Goal: Task Accomplishment & Management: Use online tool/utility

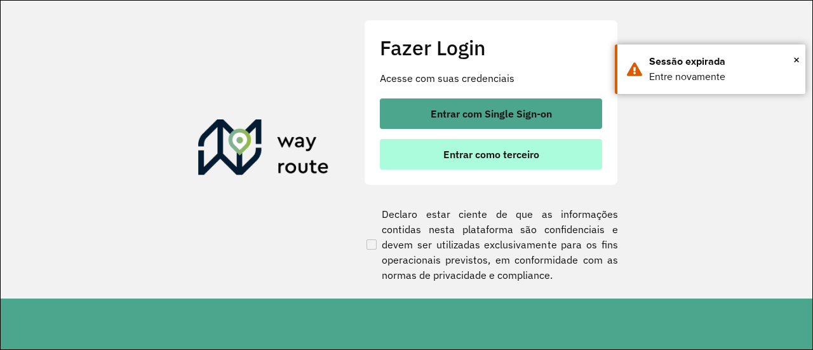
click at [511, 152] on span "Entrar como terceiro" at bounding box center [491, 154] width 96 height 10
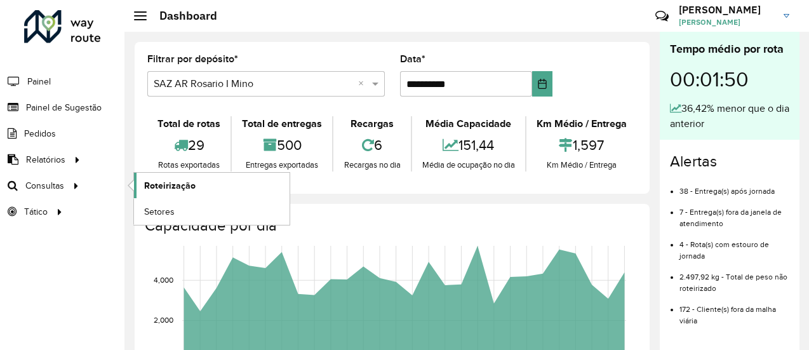
click at [170, 182] on span "Roteirização" at bounding box center [169, 185] width 51 height 13
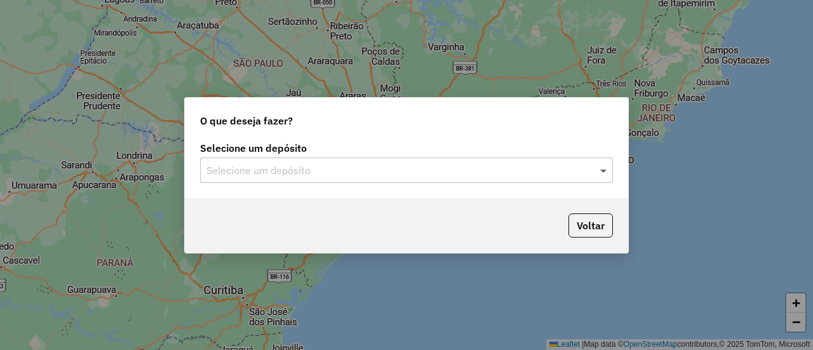
click at [602, 171] on span at bounding box center [605, 170] width 16 height 15
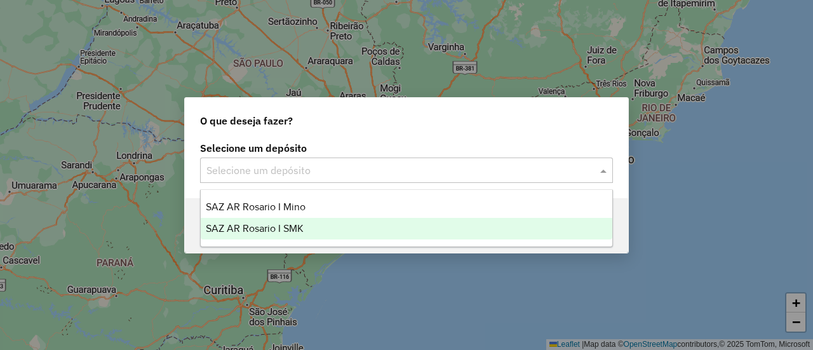
click at [295, 227] on span "SAZ AR Rosario I SMK" at bounding box center [255, 228] width 98 height 11
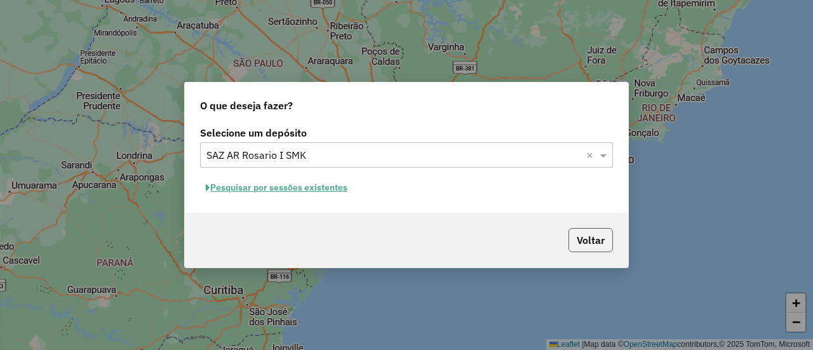
click at [589, 238] on button "Voltar" at bounding box center [590, 240] width 44 height 24
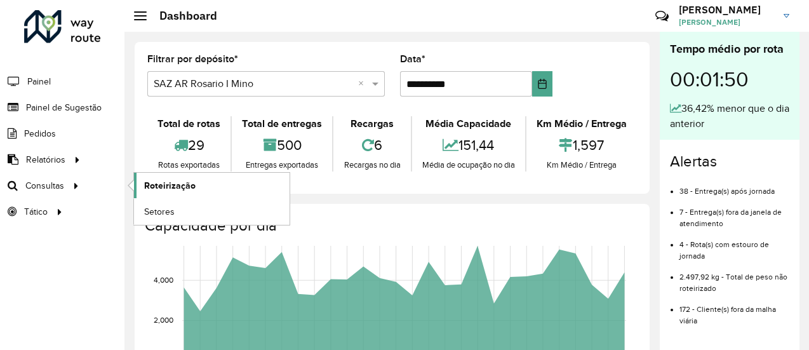
click at [168, 189] on span "Roteirização" at bounding box center [169, 185] width 51 height 13
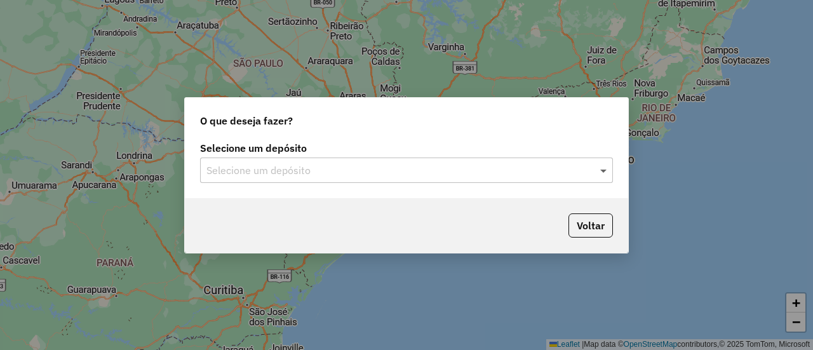
click at [605, 170] on span at bounding box center [605, 170] width 16 height 15
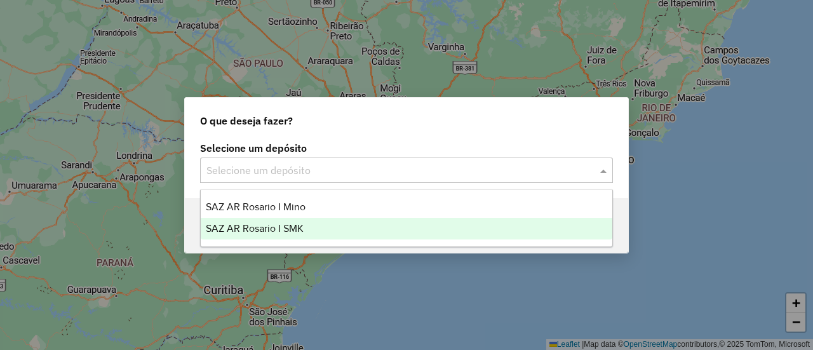
click at [295, 227] on span "SAZ AR Rosario I SMK" at bounding box center [255, 228] width 98 height 11
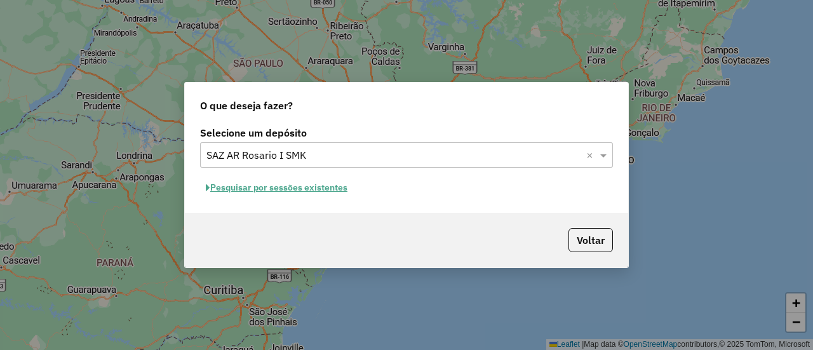
click at [307, 191] on button "Pesquisar por sessões existentes" at bounding box center [276, 188] width 153 height 20
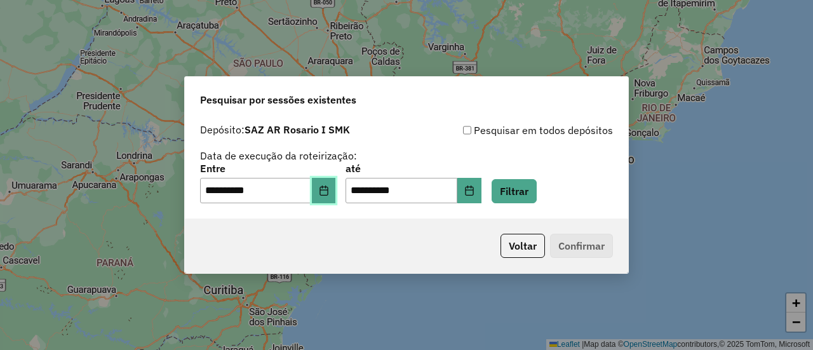
click at [328, 192] on icon "Choose Date" at bounding box center [323, 190] width 8 height 10
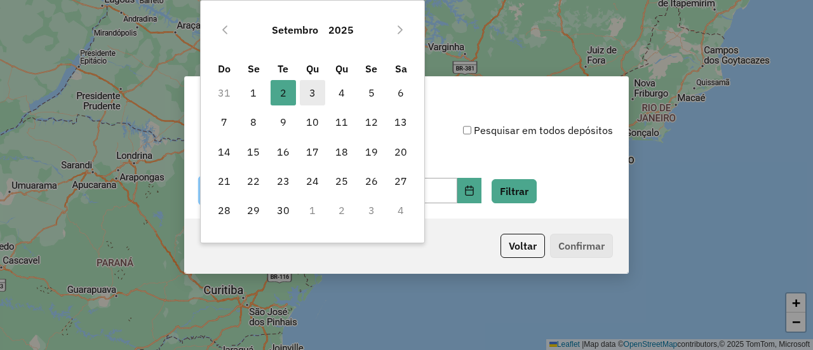
click at [312, 90] on span "3" at bounding box center [312, 92] width 25 height 25
type input "**********"
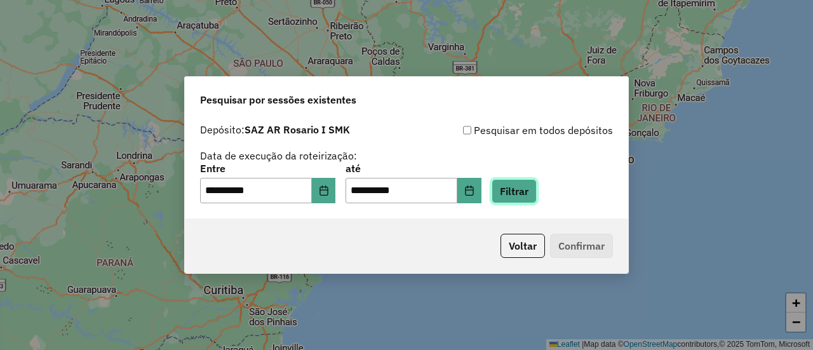
click at [537, 192] on button "Filtrar" at bounding box center [514, 191] width 45 height 24
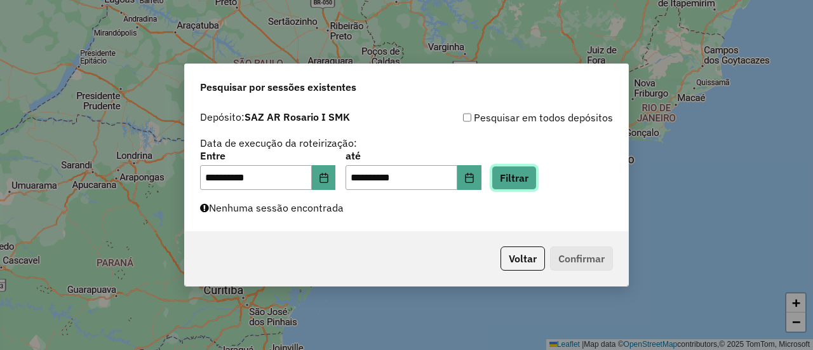
click at [534, 177] on button "Filtrar" at bounding box center [514, 178] width 45 height 24
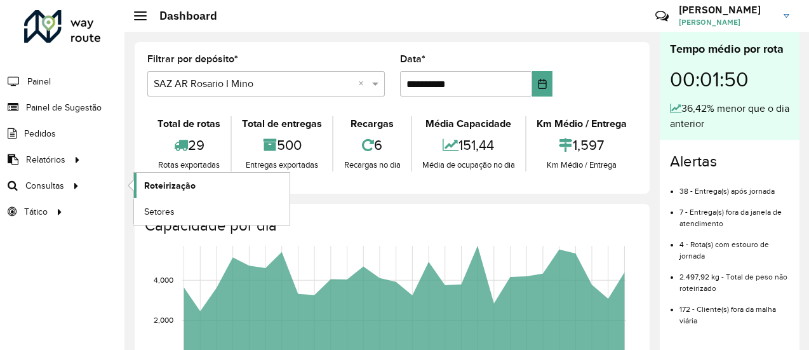
click at [168, 185] on span "Roteirização" at bounding box center [169, 185] width 51 height 13
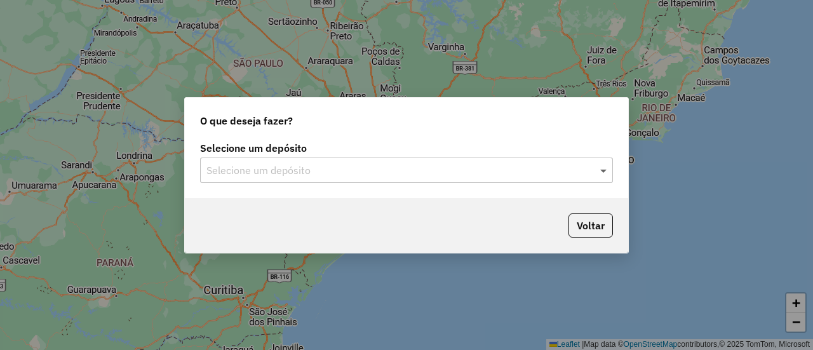
click at [606, 171] on span at bounding box center [605, 170] width 16 height 15
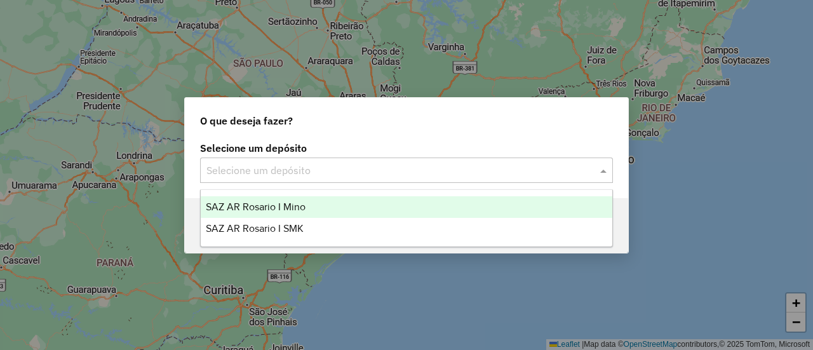
click at [283, 203] on span "SAZ AR Rosario I Mino" at bounding box center [256, 206] width 100 height 11
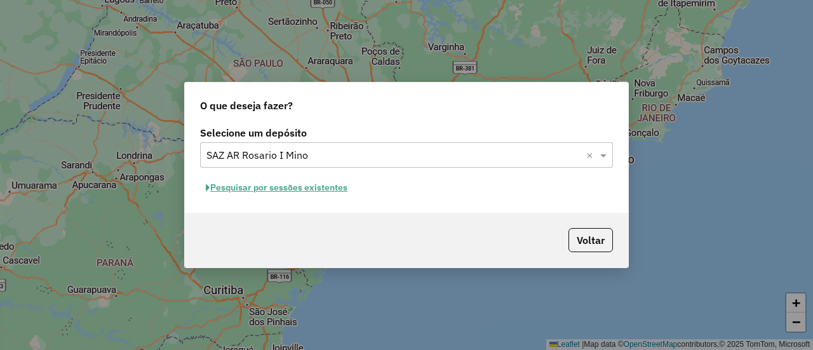
click at [332, 187] on button "Pesquisar por sessões existentes" at bounding box center [276, 188] width 153 height 20
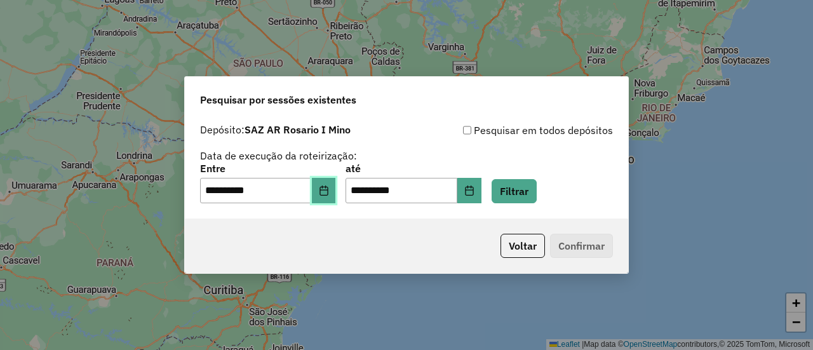
click at [329, 192] on icon "Choose Date" at bounding box center [324, 190] width 10 height 10
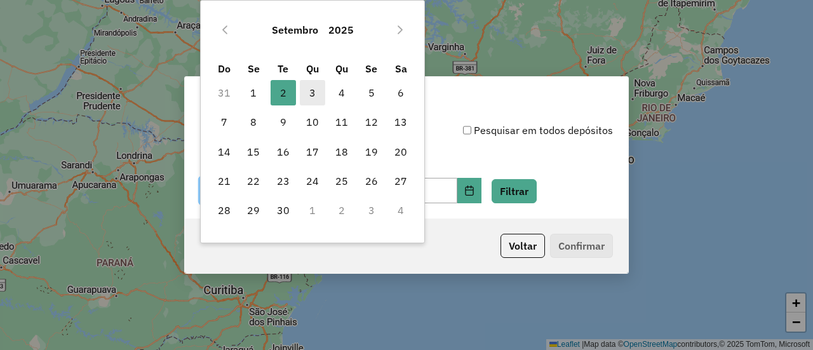
click at [312, 90] on span "3" at bounding box center [312, 92] width 25 height 25
type input "**********"
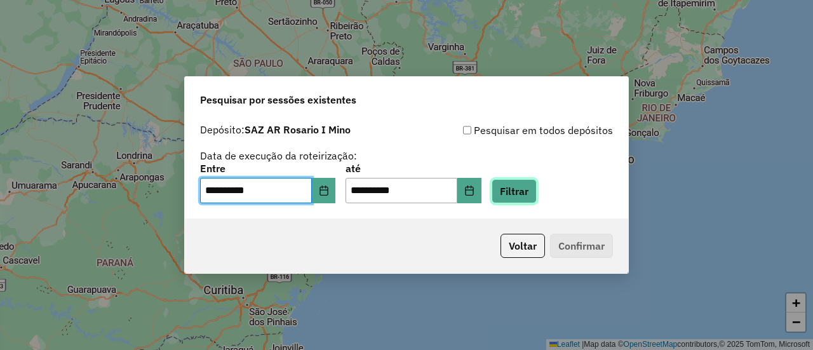
click at [537, 189] on button "Filtrar" at bounding box center [514, 191] width 45 height 24
